Goal: Task Accomplishment & Management: Manage account settings

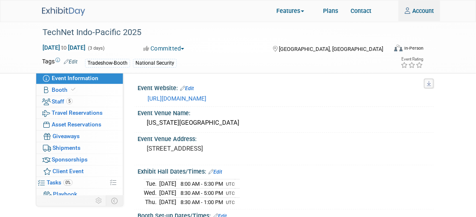
type input "kim.hansen@woolpert.com"
click at [64, 10] on img at bounding box center [63, 11] width 43 height 9
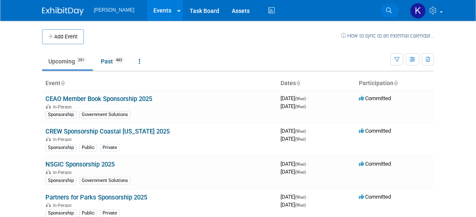
click at [386, 10] on icon at bounding box center [389, 10] width 6 height 6
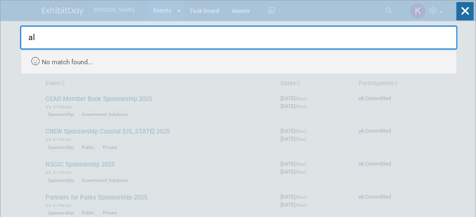
type input "a"
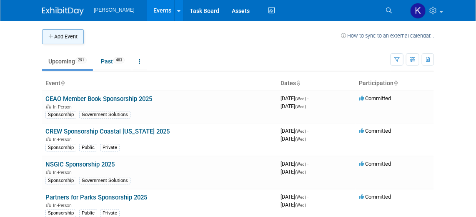
click at [68, 36] on button "Add Event" at bounding box center [63, 36] width 42 height 15
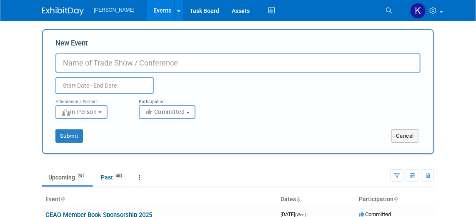
paste input "2025 Alamo ACE"
type input "2025 Alamo ACE"
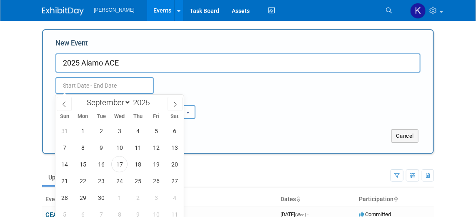
click at [100, 85] on input "text" at bounding box center [104, 85] width 98 height 17
click at [175, 102] on icon at bounding box center [175, 103] width 3 height 5
select select "11"
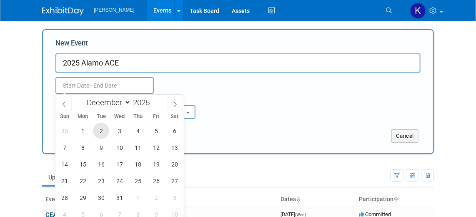
click at [100, 132] on span "2" at bounding box center [101, 130] width 16 height 16
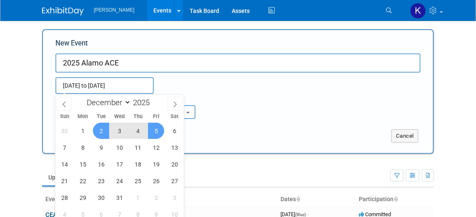
click at [156, 131] on span "5" at bounding box center [156, 130] width 16 height 16
type input "[DATE] to [DATE]"
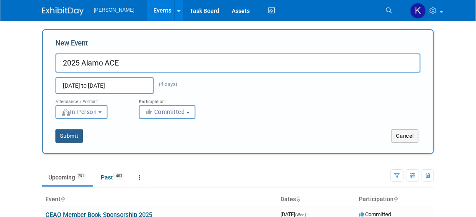
click at [72, 136] on button "Submit" at bounding box center [68, 135] width 27 height 13
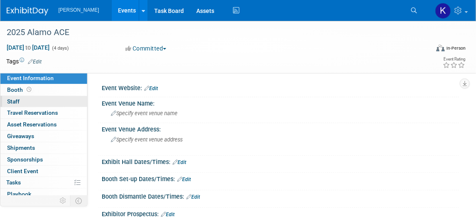
click at [24, 99] on link "0 Staff 0" at bounding box center [43, 101] width 87 height 11
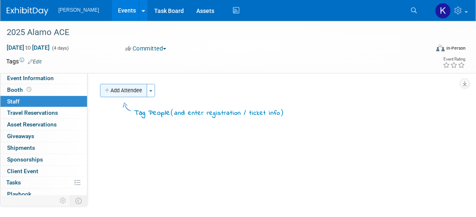
click at [128, 89] on button "Add Attendee" at bounding box center [123, 90] width 47 height 13
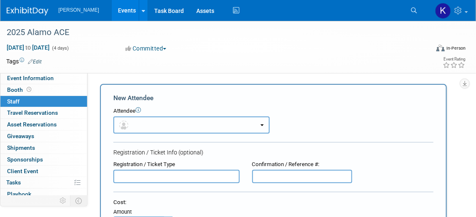
click at [262, 126] on button "button" at bounding box center [191, 124] width 156 height 17
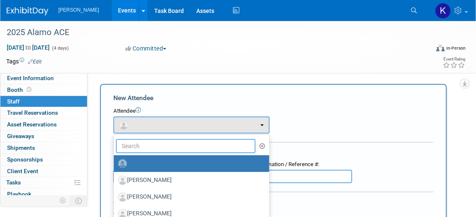
click at [202, 143] on input "text" at bounding box center [186, 146] width 140 height 14
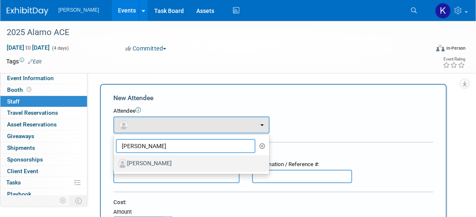
type input "[PERSON_NAME]"
click at [186, 159] on label "[PERSON_NAME]" at bounding box center [189, 163] width 143 height 13
click at [115, 160] on input "[PERSON_NAME]" at bounding box center [112, 162] width 5 height 5
select select "fd1d46b2-7367-4621-bd87-306603e76bbd"
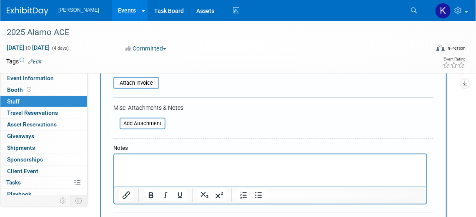
scroll to position [227, 0]
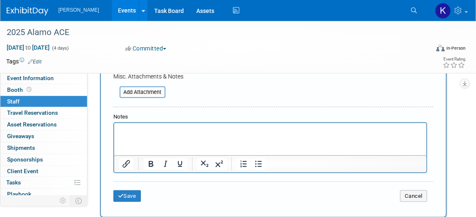
click at [125, 132] on p "Rich Text Area. Press ALT-0 for help." at bounding box center [270, 130] width 302 height 8
click at [130, 196] on button "Save" at bounding box center [126, 196] width 27 height 12
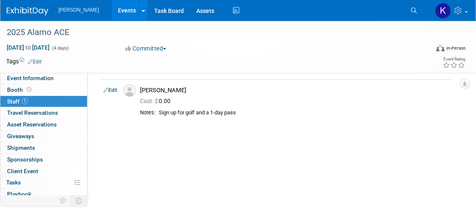
scroll to position [0, 0]
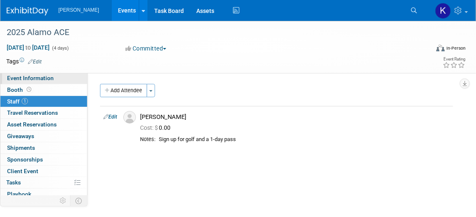
click at [54, 79] on link "Event Information" at bounding box center [43, 77] width 87 height 11
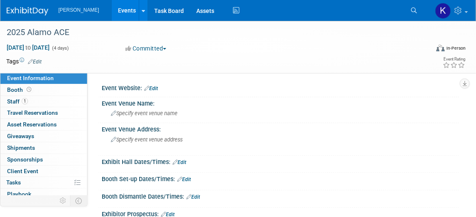
click at [152, 87] on link "Edit" at bounding box center [151, 88] width 14 height 6
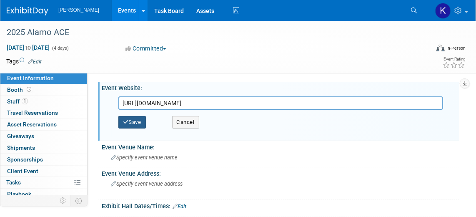
type input "[URL][DOMAIN_NAME]"
click at [131, 118] on button "Save" at bounding box center [131, 122] width 27 height 12
